Goal: Contribute content

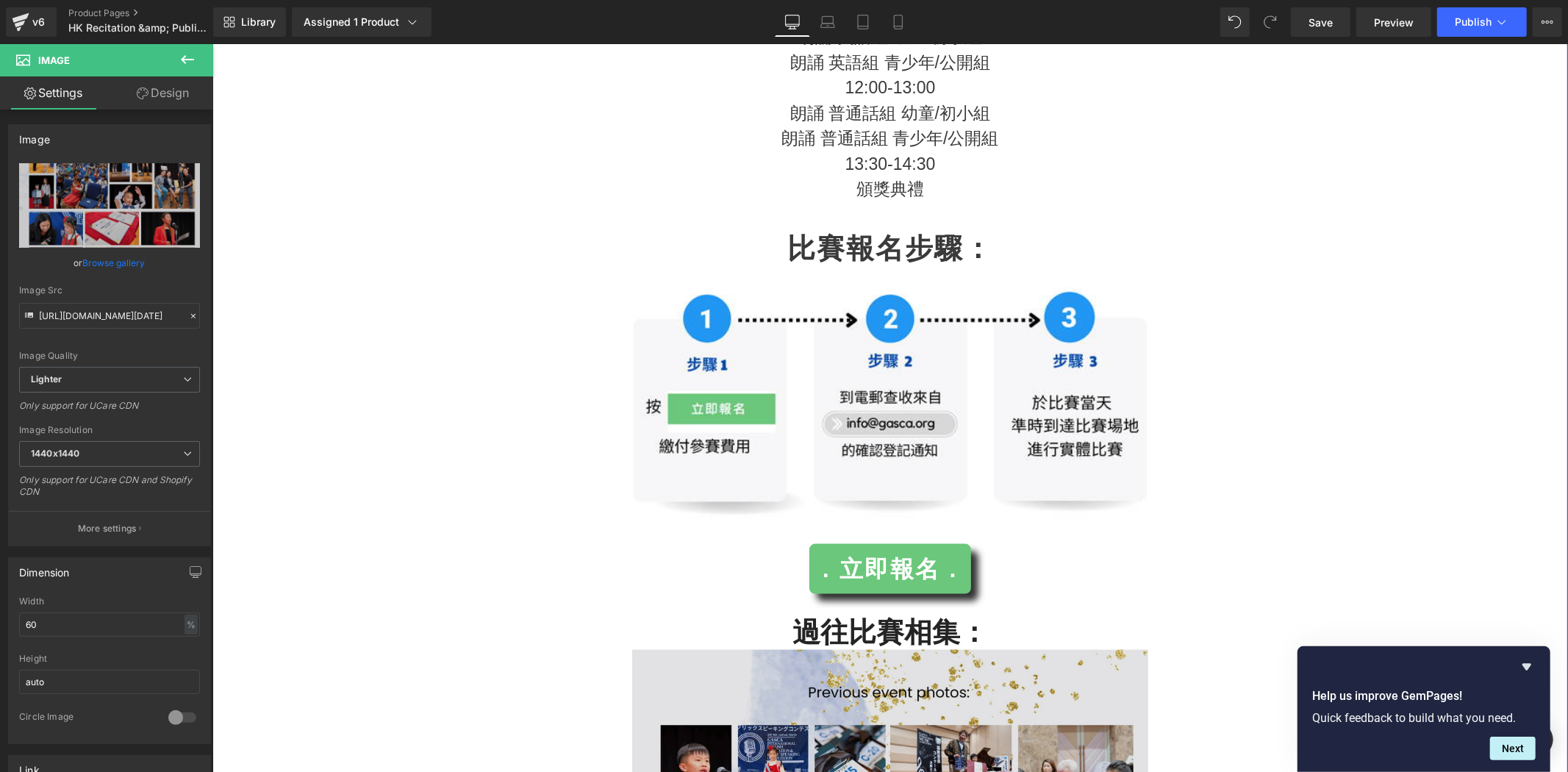
scroll to position [1906, 0]
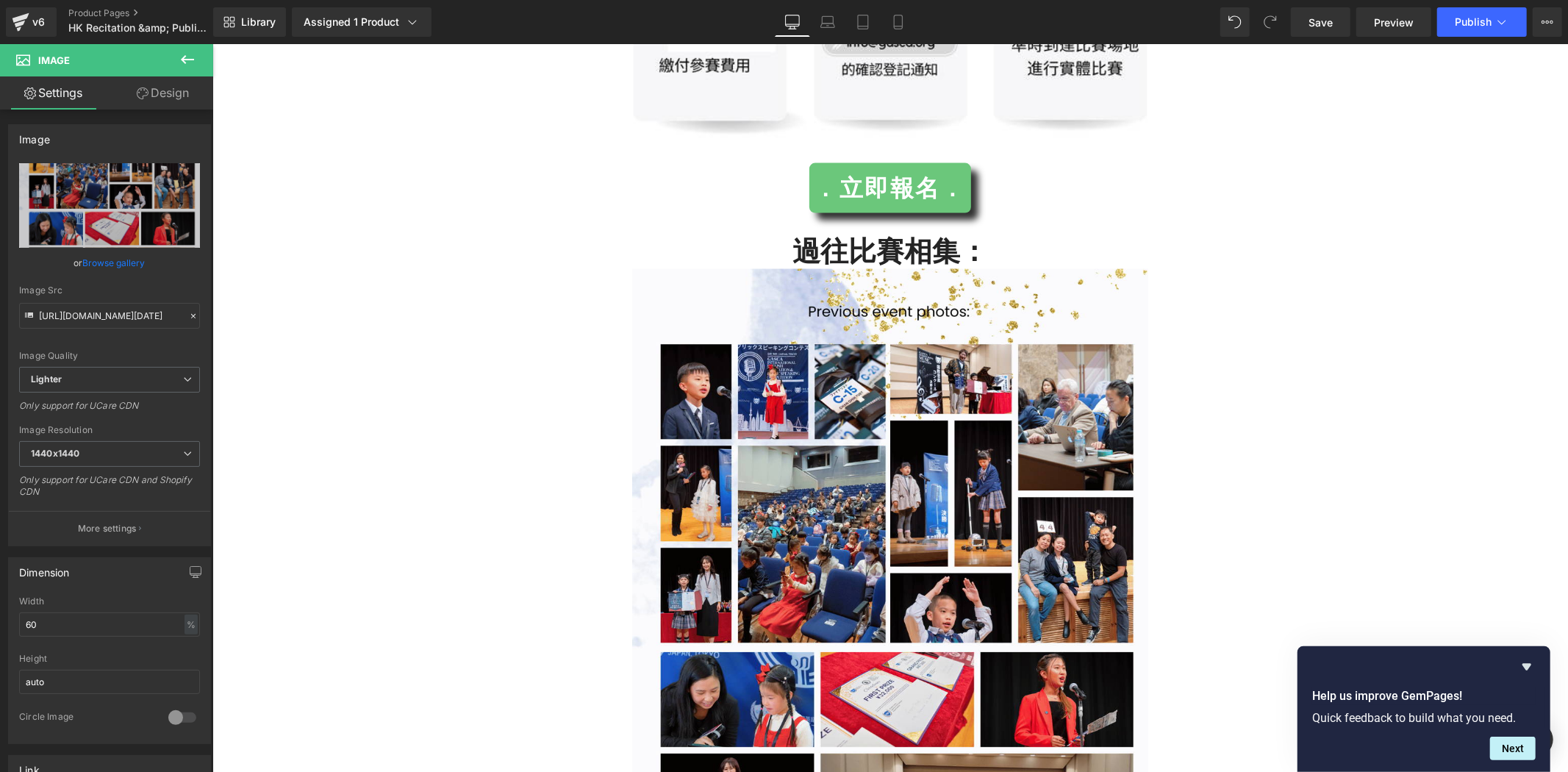
click at [185, 52] on icon at bounding box center [187, 60] width 18 height 18
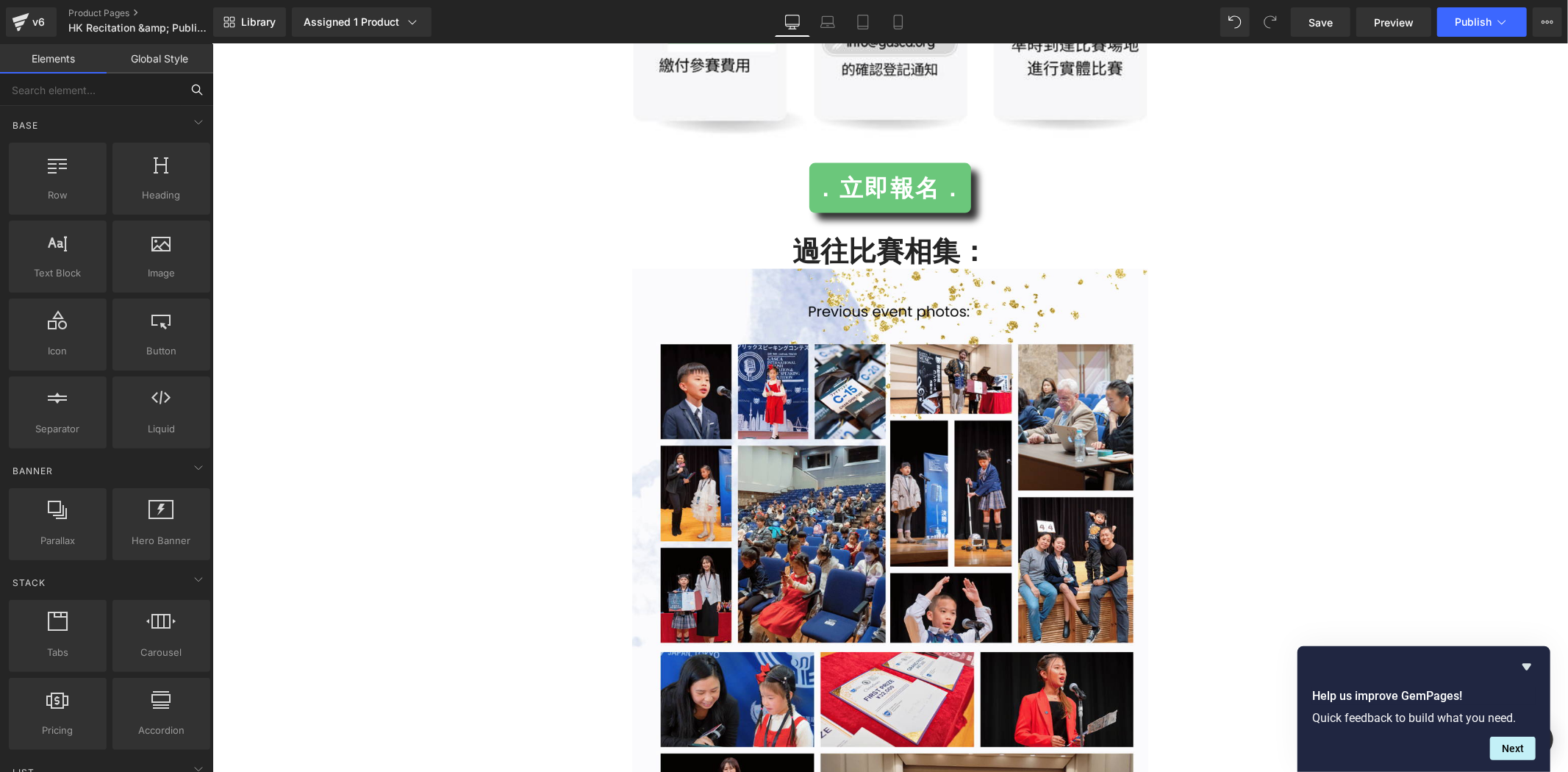
click at [100, 85] on input "text" at bounding box center [90, 90] width 181 height 32
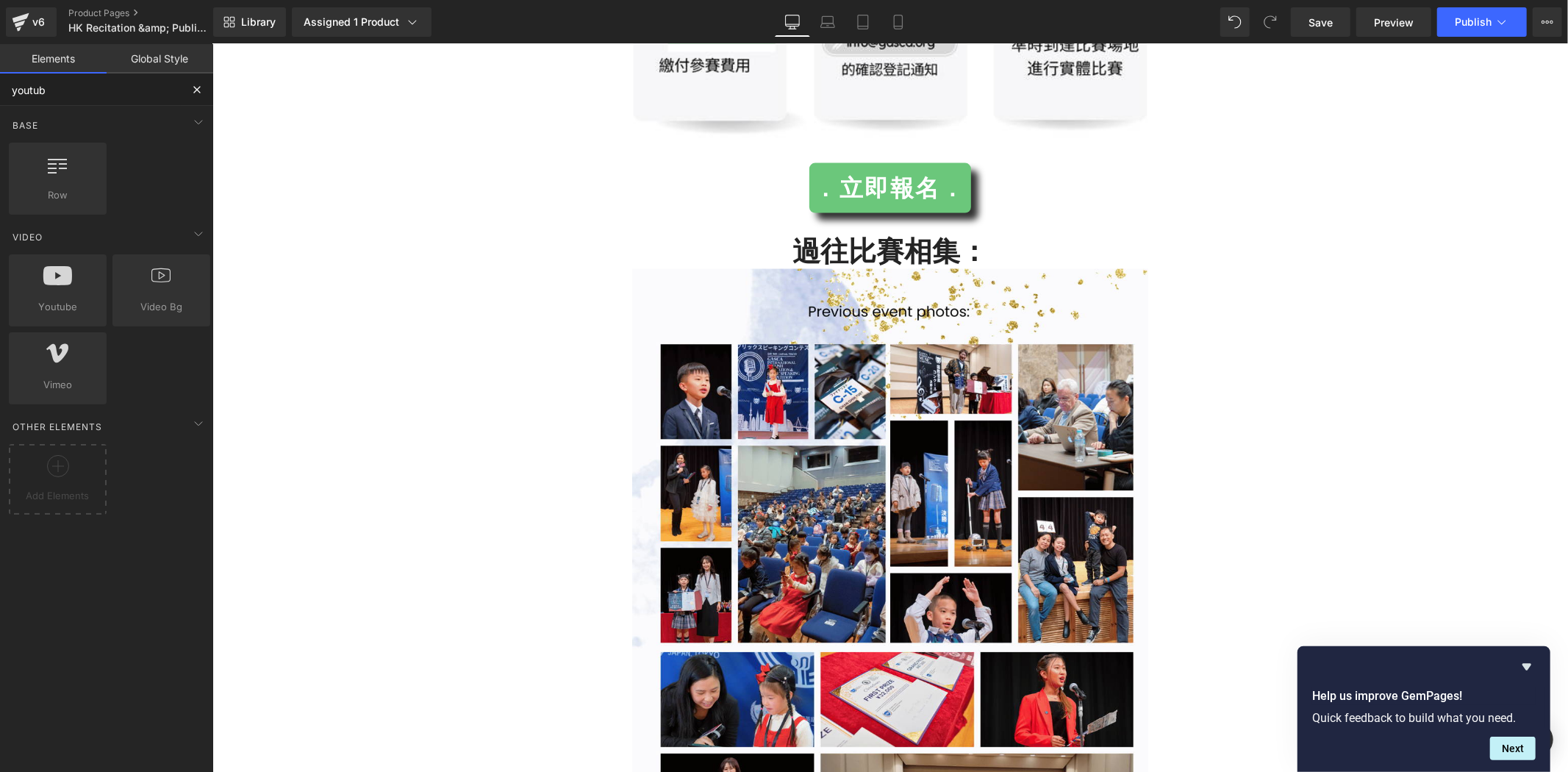
type input "youtube"
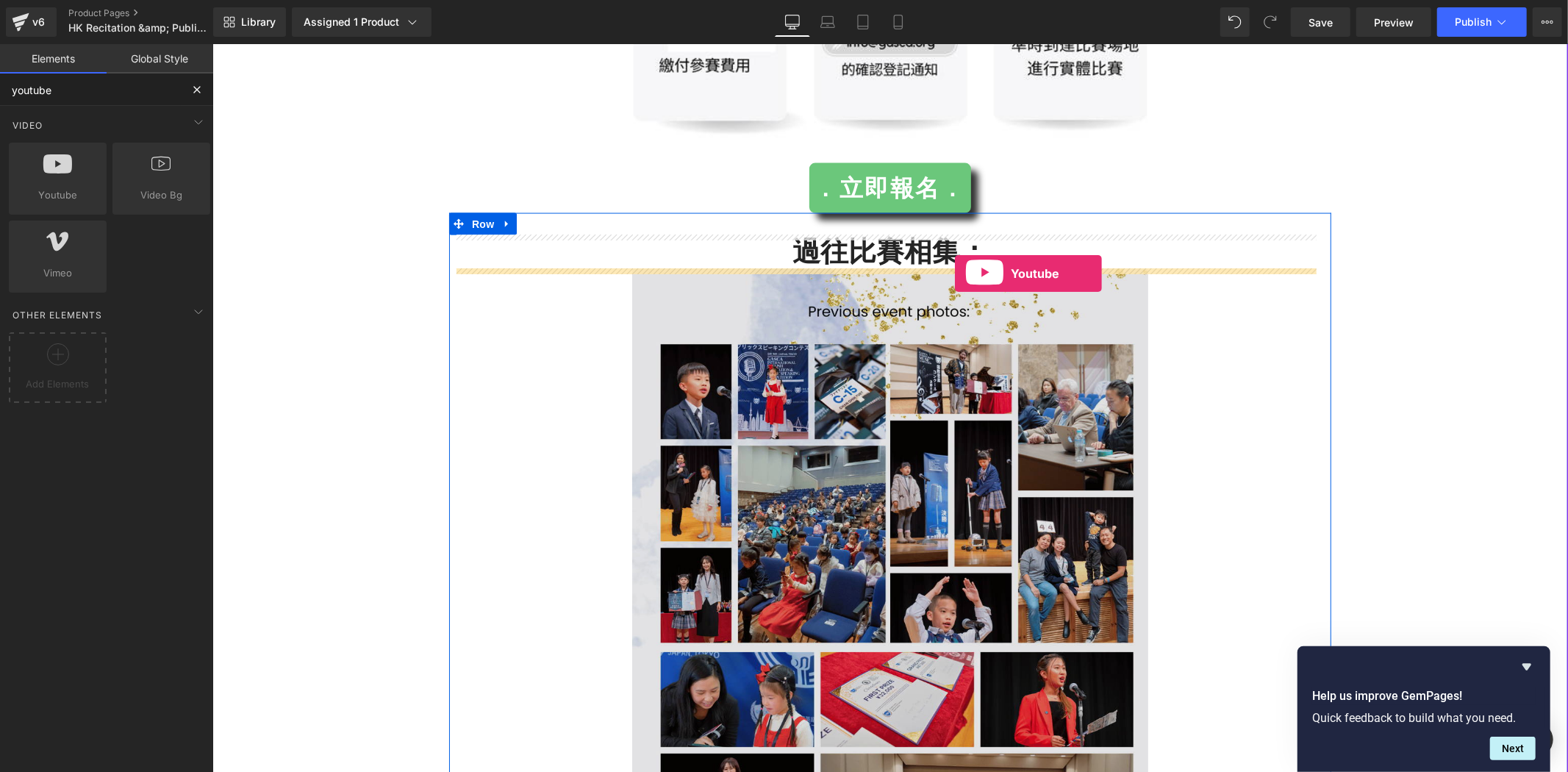
drag, startPoint x: 248, startPoint y: 214, endPoint x: 954, endPoint y: 273, distance: 708.5
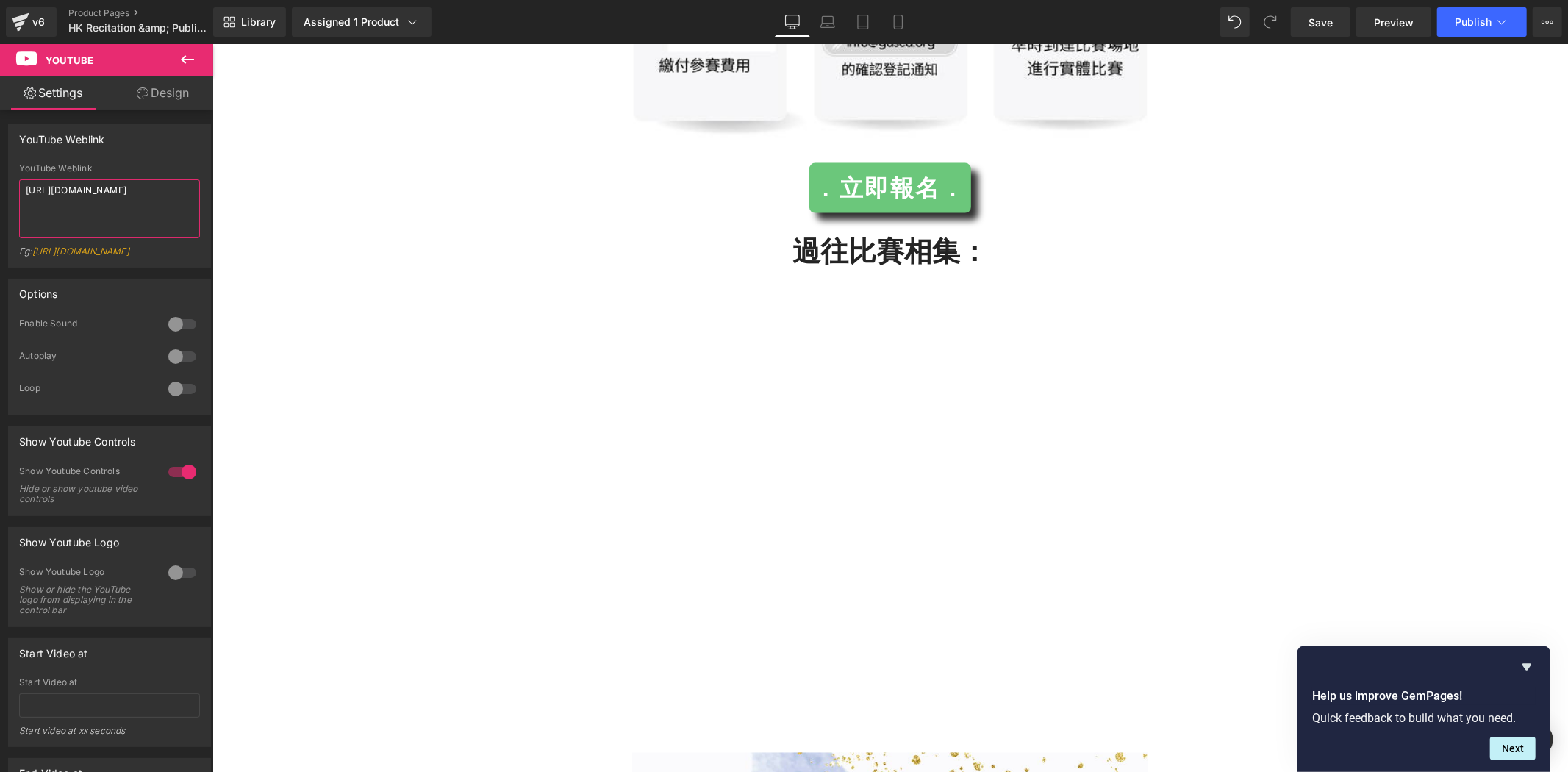
drag, startPoint x: 104, startPoint y: 193, endPoint x: -94, endPoint y: 171, distance: 199.2
click at [0, 171] on html "Youtube You are previewing how the will restyle your page. You can not edit Ele…" at bounding box center [784, 386] width 1568 height 772
click at [135, 218] on textarea "[URL][DOMAIN_NAME]" at bounding box center [109, 208] width 181 height 59
drag, startPoint x: 142, startPoint y: 214, endPoint x: -53, endPoint y: 174, distance: 199.1
click at [0, 174] on html "Youtube You are previewing how the will restyle your page. You can not edit Ele…" at bounding box center [784, 386] width 1568 height 772
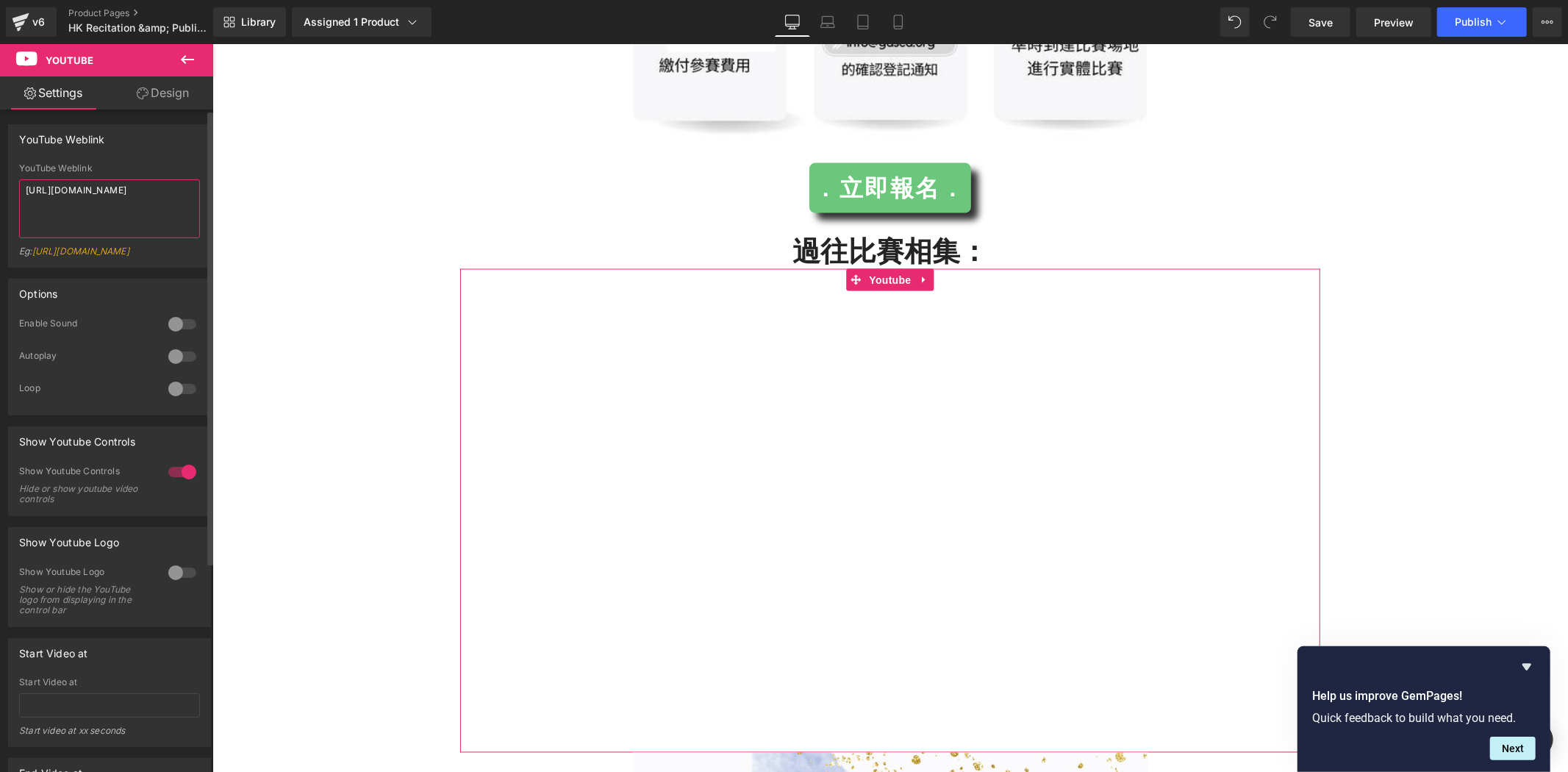
paste textarea "[DOMAIN_NAME][URL]"
type textarea "[URL][DOMAIN_NAME]"
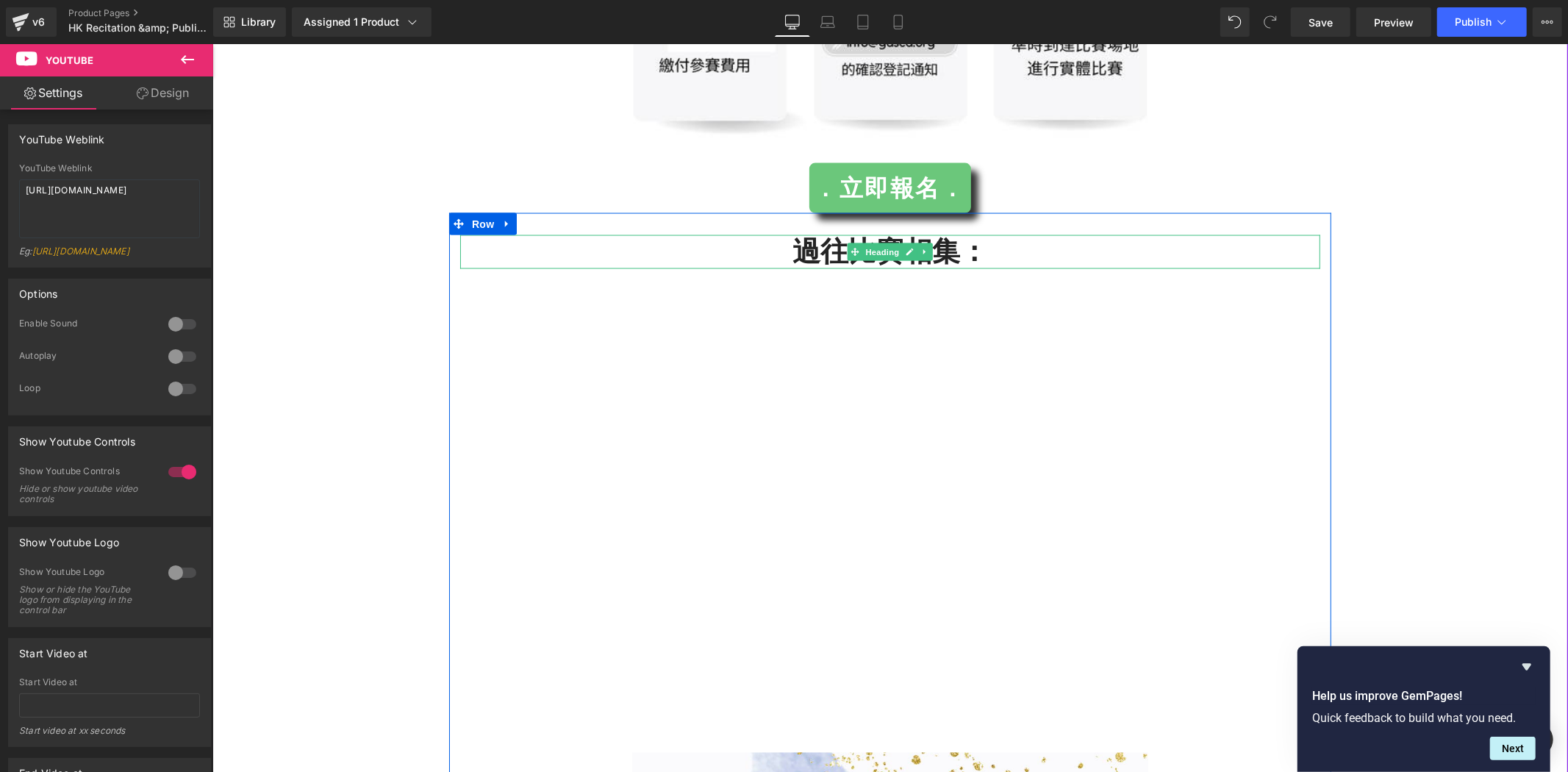
drag, startPoint x: 828, startPoint y: 253, endPoint x: 812, endPoint y: 249, distance: 16.5
click at [828, 253] on h2 "過往比賽相集：" at bounding box center [890, 252] width 860 height 34
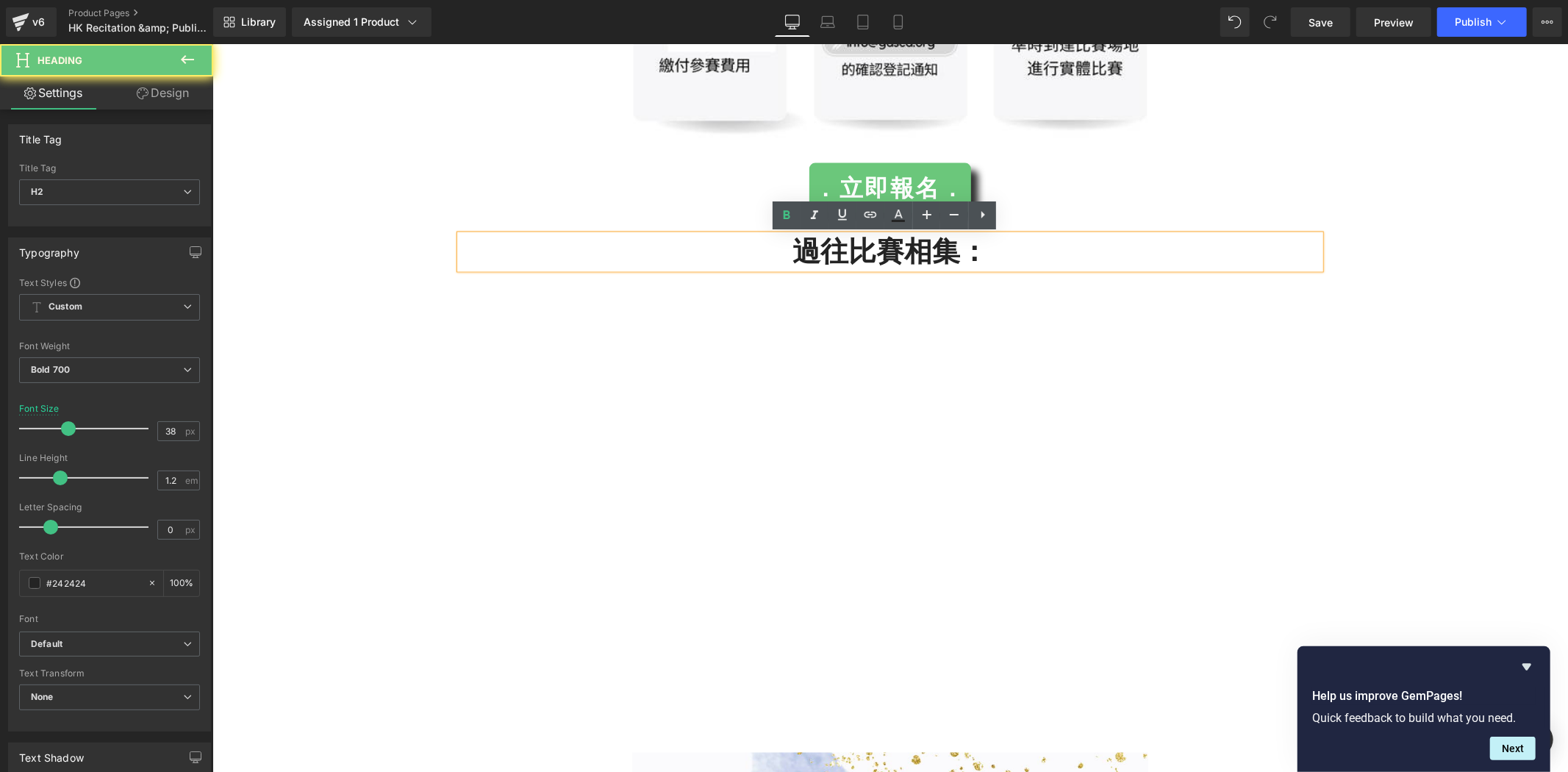
click at [780, 247] on h2 "過往比賽相集：" at bounding box center [890, 252] width 860 height 34
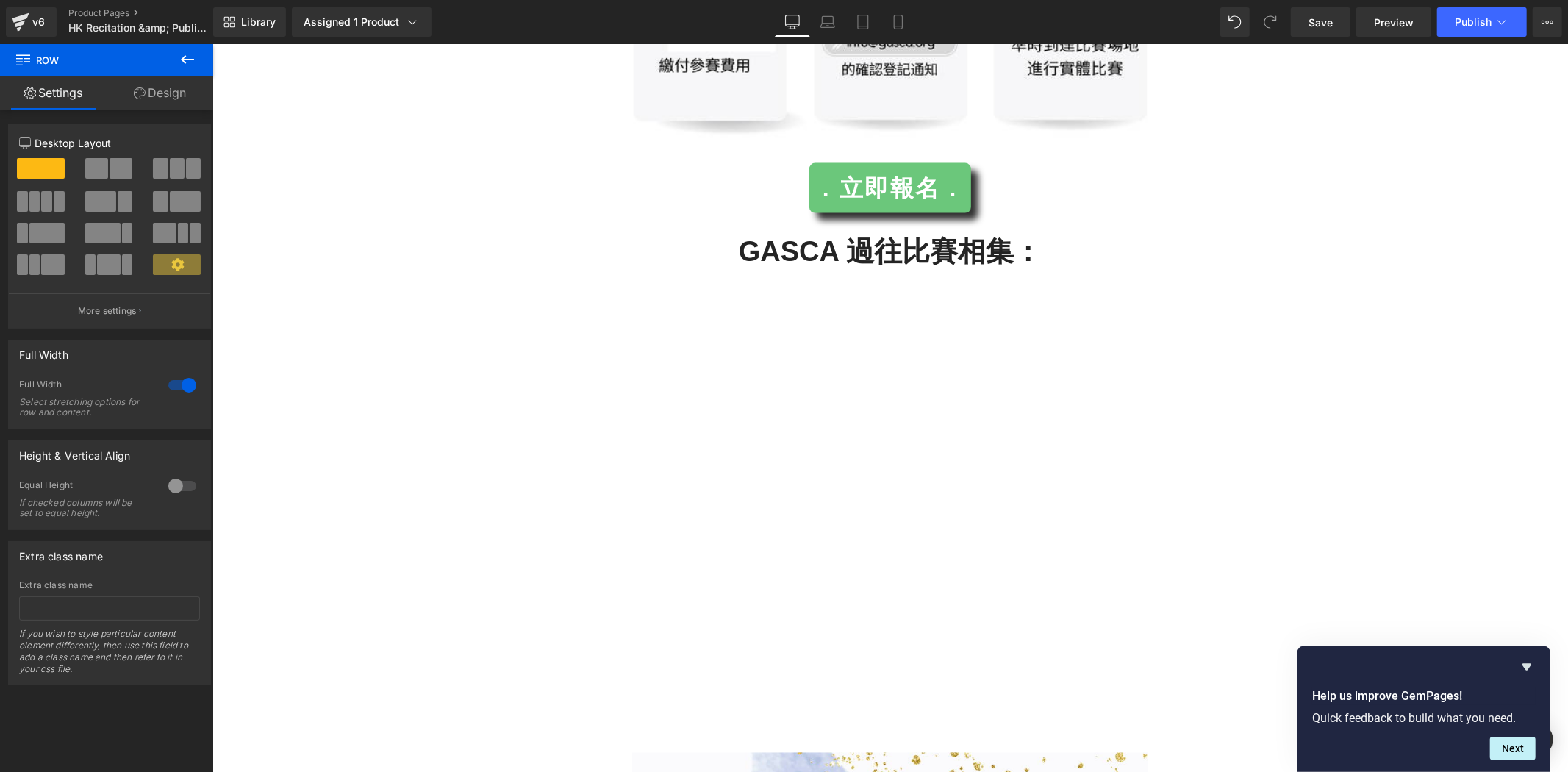
scroll to position [2478, 0]
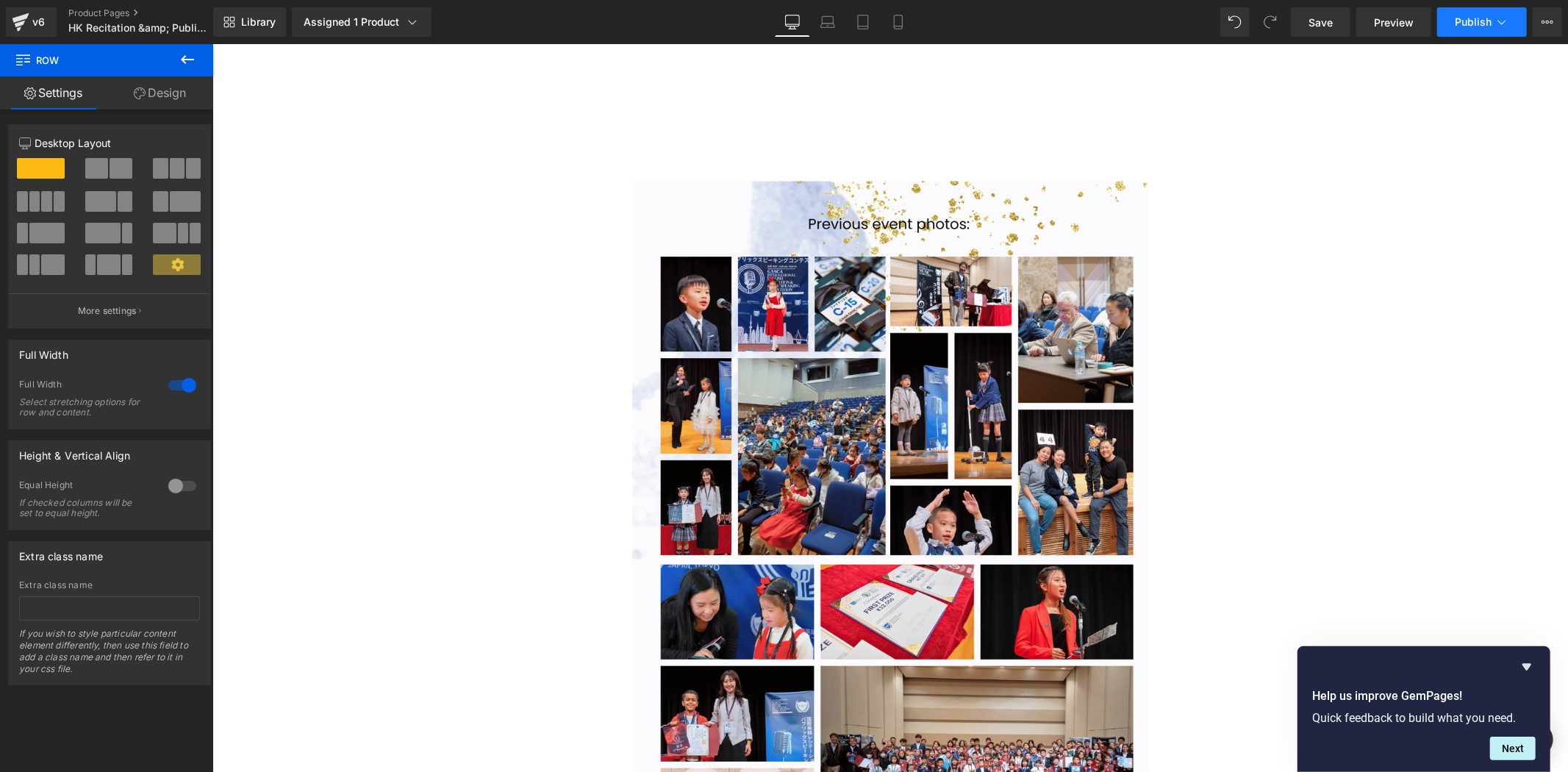
click at [1507, 35] on button "Publish" at bounding box center [1482, 22] width 90 height 30
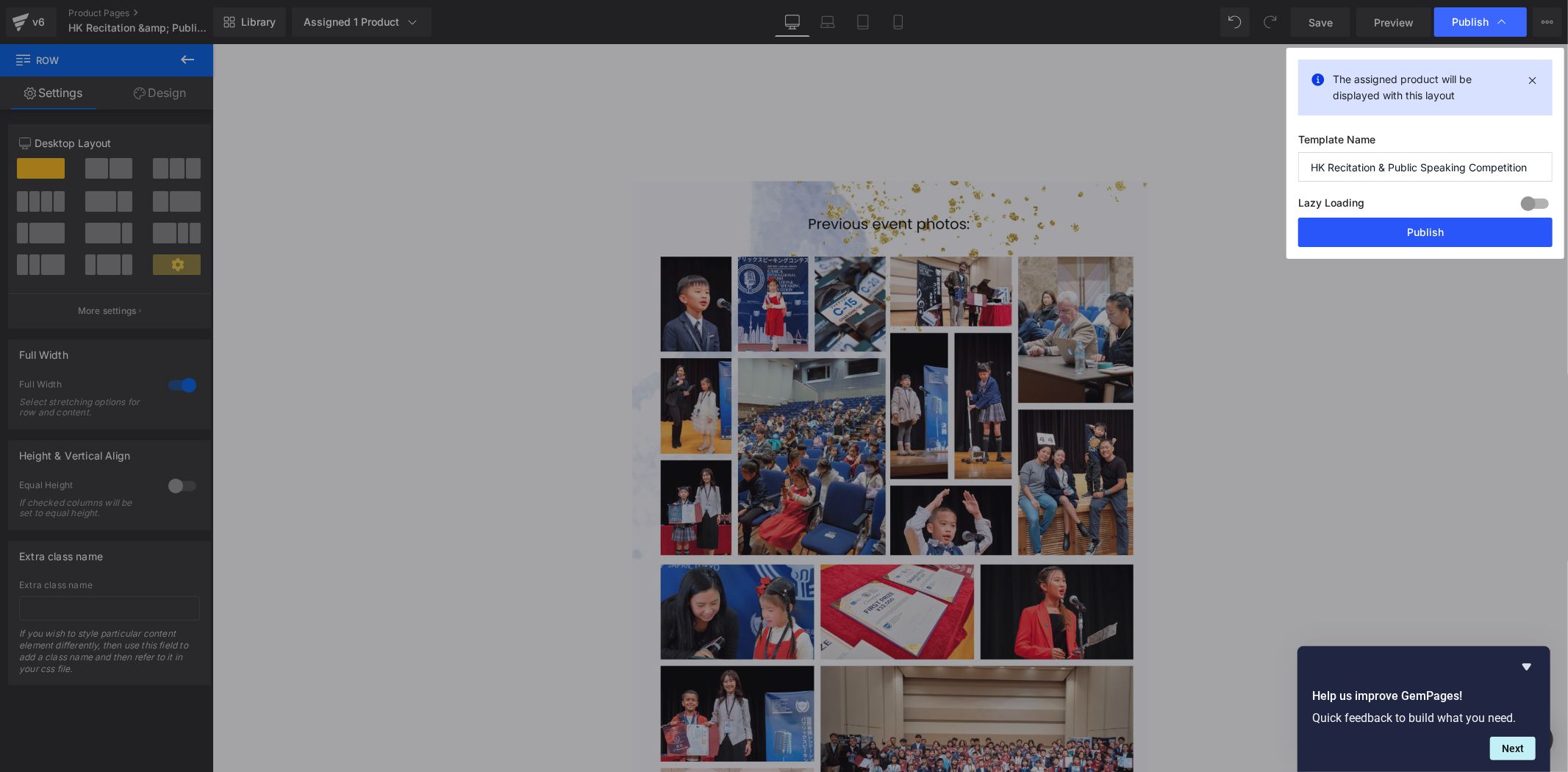
click at [1458, 222] on button "Publish" at bounding box center [1425, 232] width 254 height 30
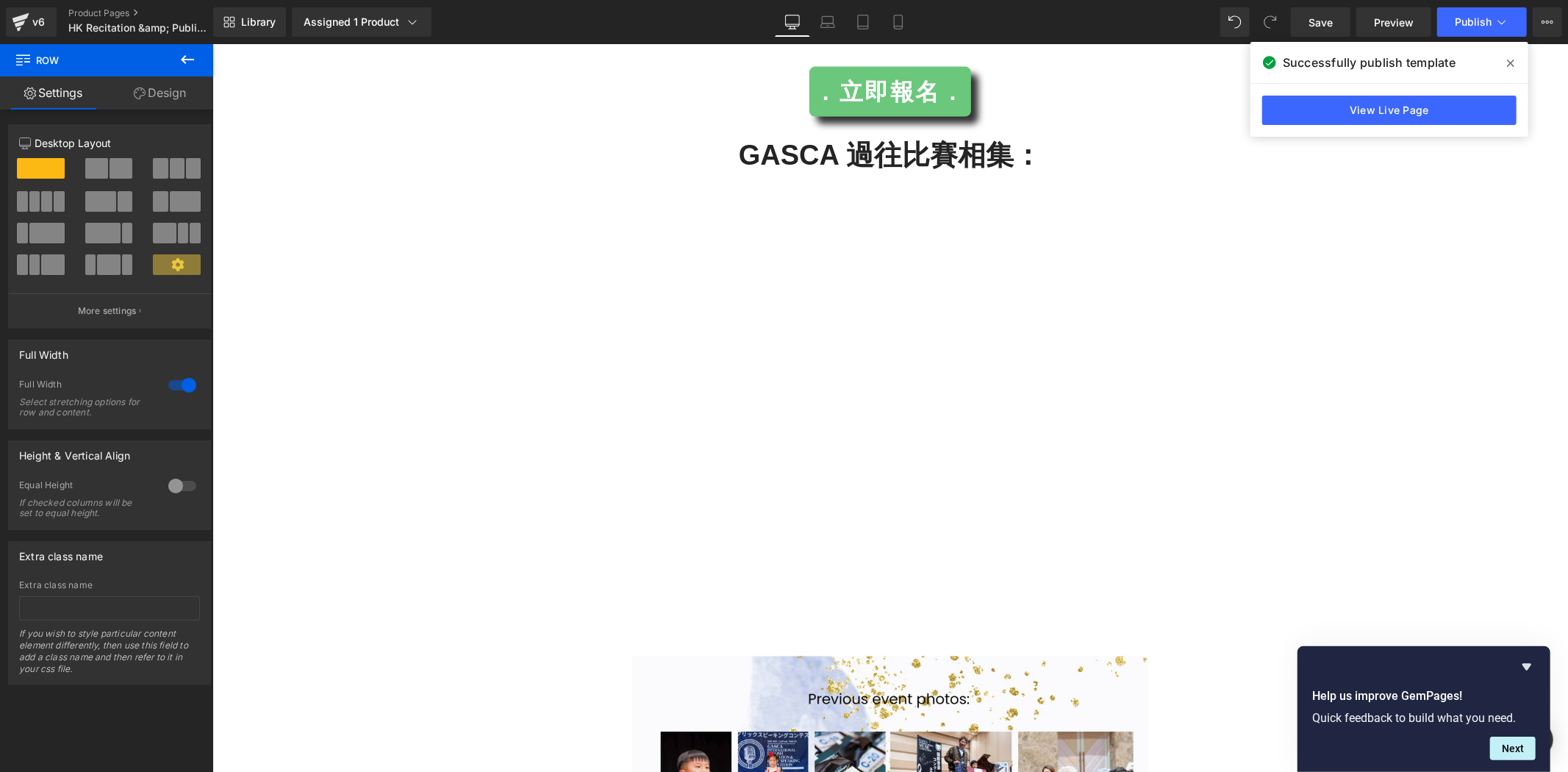
scroll to position [1906, 0]
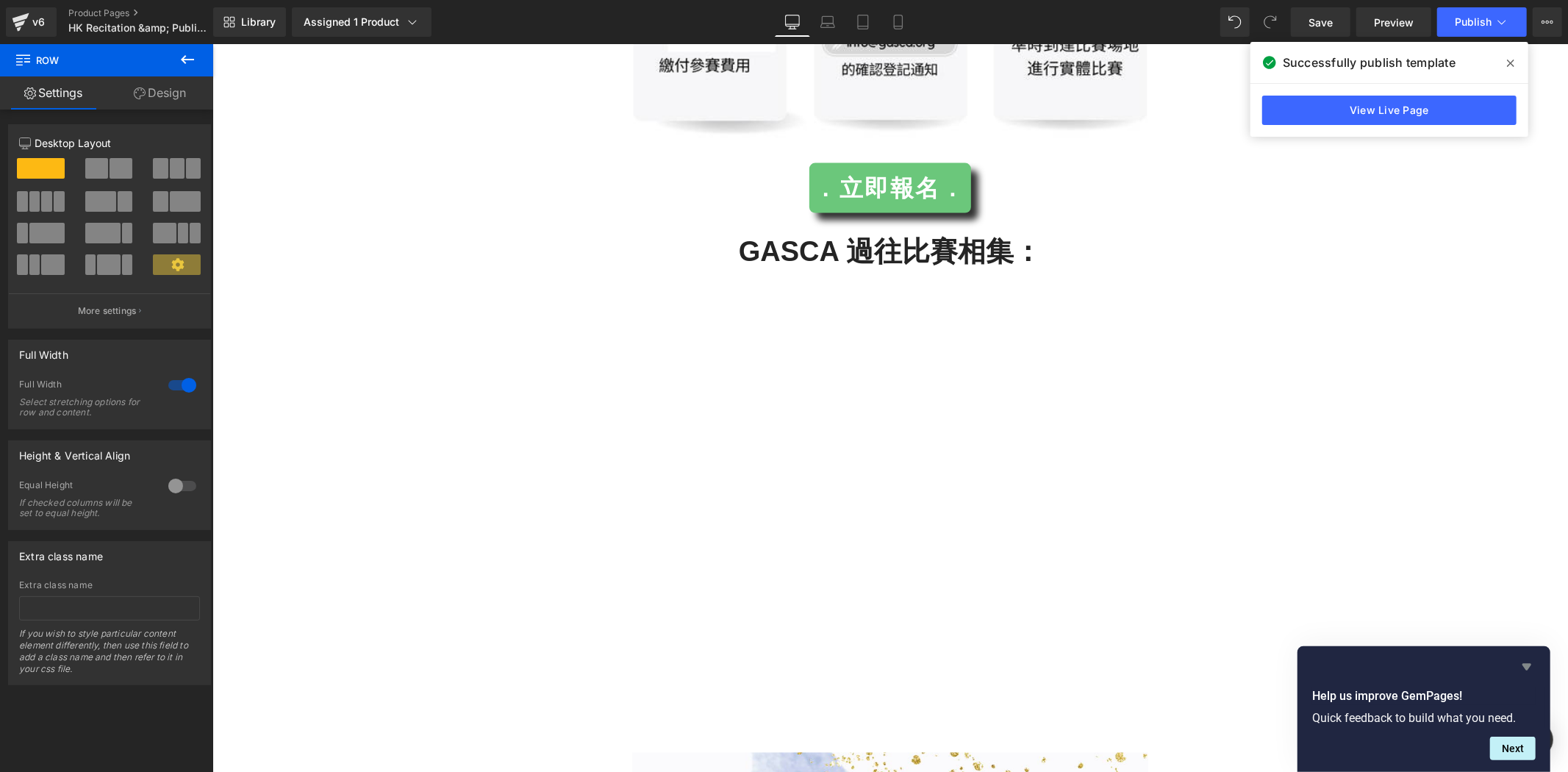
click at [1523, 667] on icon "Hide survey" at bounding box center [1526, 667] width 18 height 18
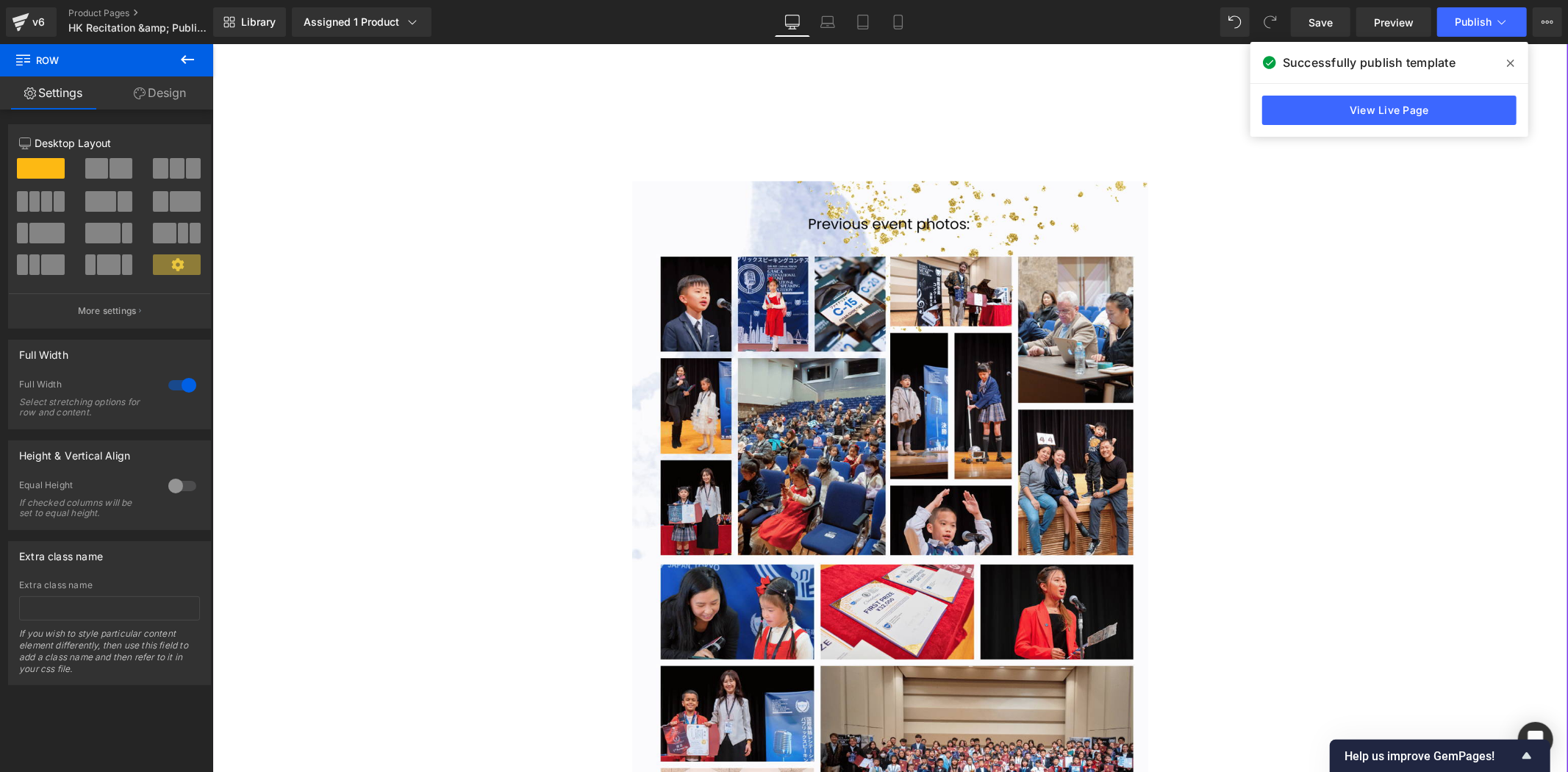
scroll to position [3241, 0]
